Goal: Information Seeking & Learning: Learn about a topic

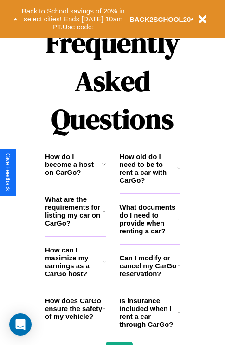
scroll to position [1126, 0]
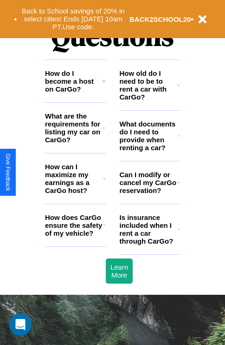
click at [150, 194] on h3 "Can I modify or cancel my CarGo reservation?" at bounding box center [149, 183] width 58 height 24
click at [150, 244] on h3 "Is insurance included when I rent a car through CarGo?" at bounding box center [149, 229] width 58 height 32
click at [178, 186] on icon at bounding box center [179, 181] width 3 height 7
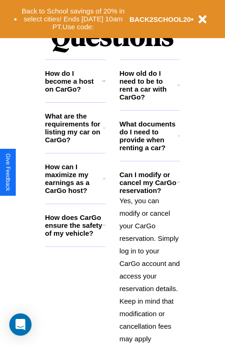
click at [104, 85] on icon at bounding box center [104, 80] width 4 height 7
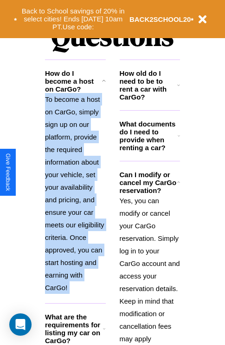
scroll to position [1201, 0]
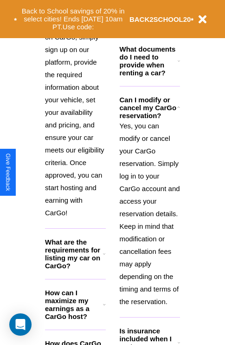
click at [75, 319] on h3 "How can I maximize my earnings as a CarGo host?" at bounding box center [74, 305] width 58 height 32
click at [150, 76] on h3 "What documents do I need to provide when renting a car?" at bounding box center [149, 61] width 59 height 32
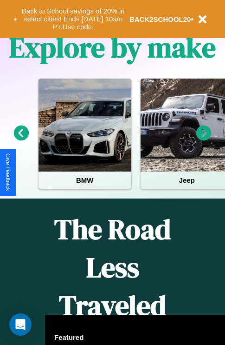
scroll to position [143, 0]
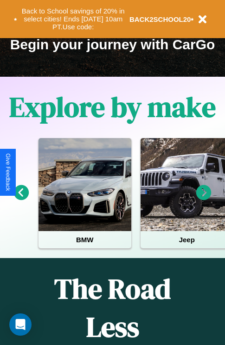
click at [21, 199] on icon at bounding box center [21, 192] width 15 height 15
